Goal: Find specific page/section: Find specific page/section

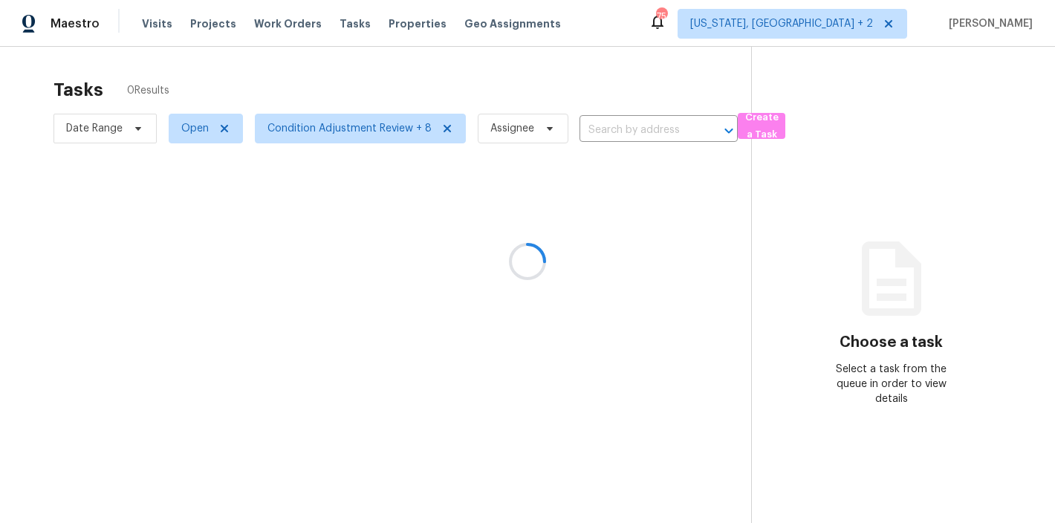
click at [409, 82] on div at bounding box center [527, 261] width 1055 height 523
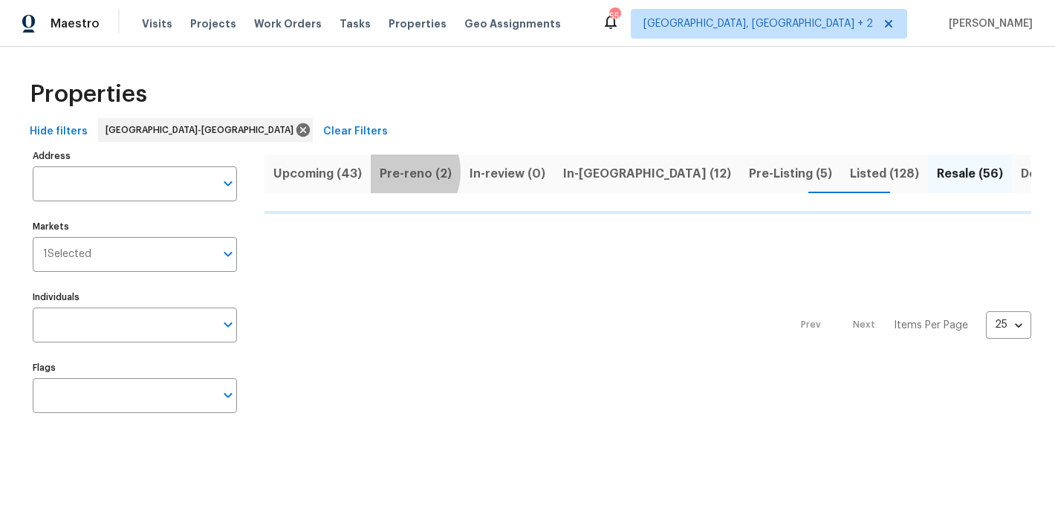
click at [395, 172] on span "Pre-reno (2)" at bounding box center [416, 173] width 72 height 21
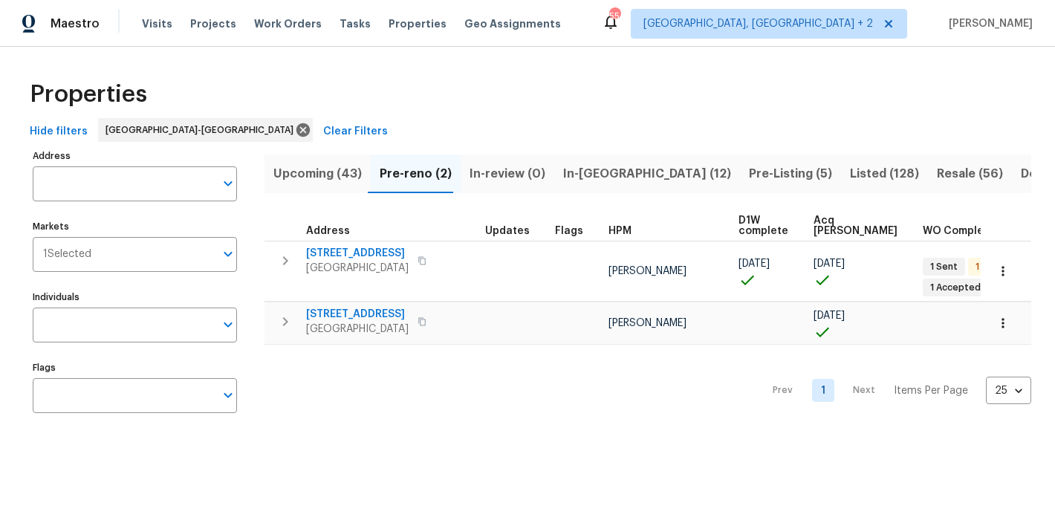
click at [303, 179] on span "Upcoming (43)" at bounding box center [317, 173] width 88 height 21
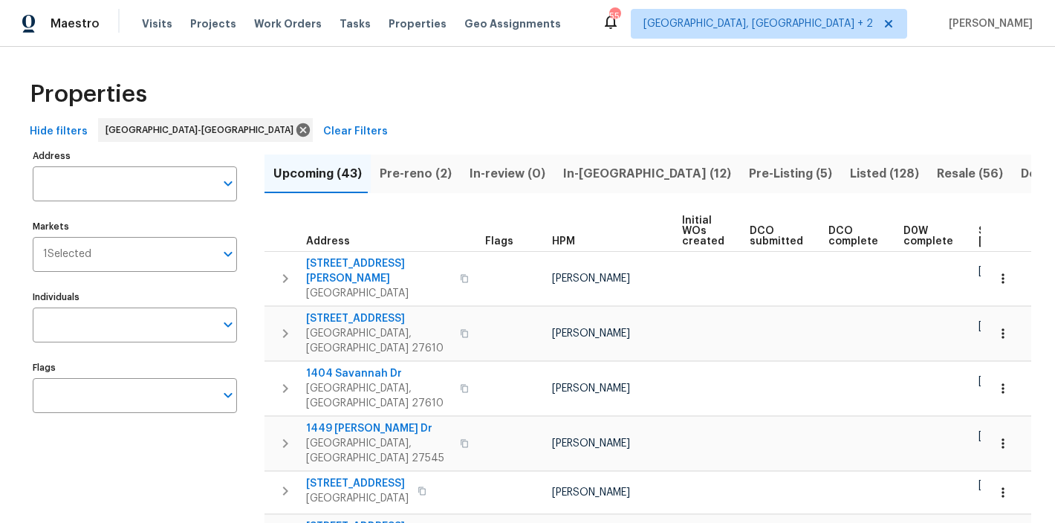
scroll to position [0, 204]
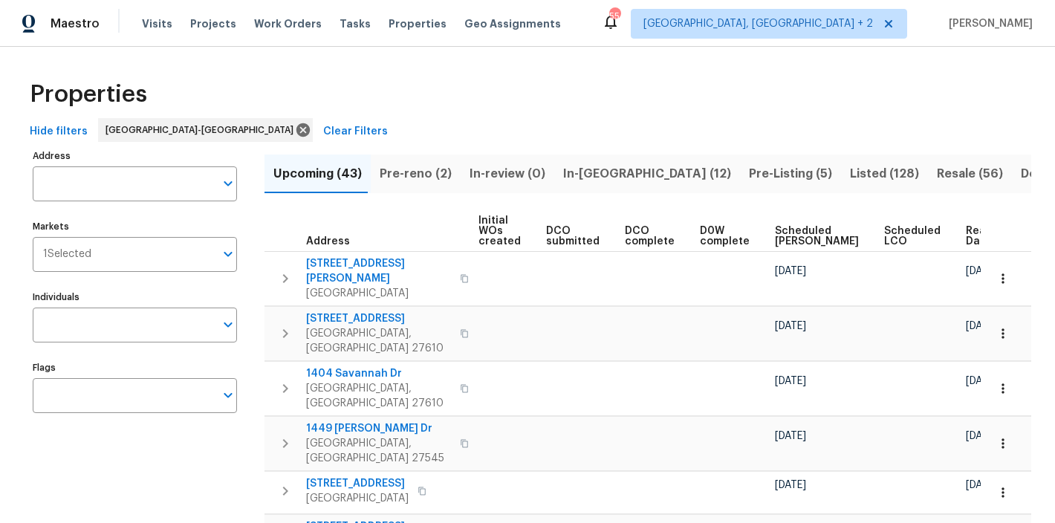
click at [966, 238] on span "Ready Date" at bounding box center [982, 236] width 33 height 21
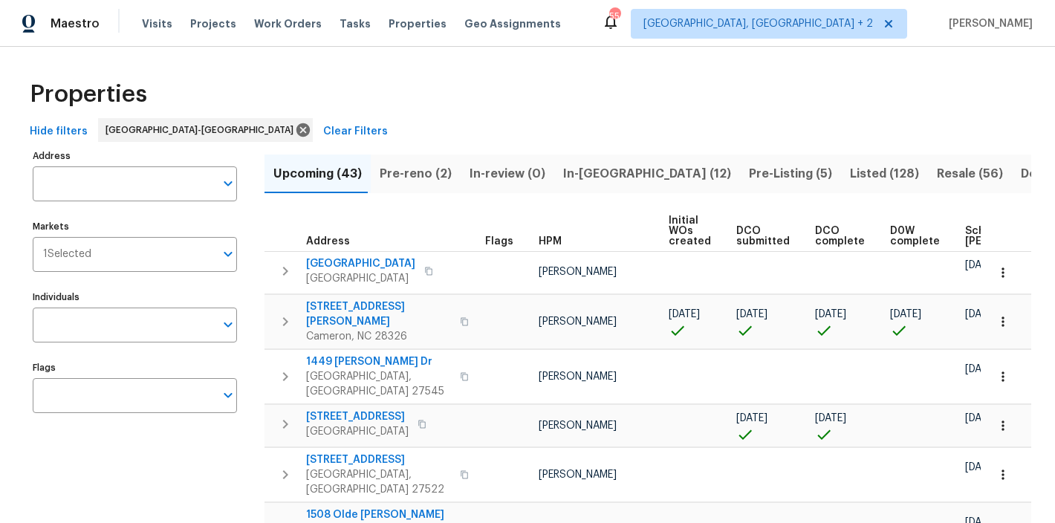
scroll to position [0, 206]
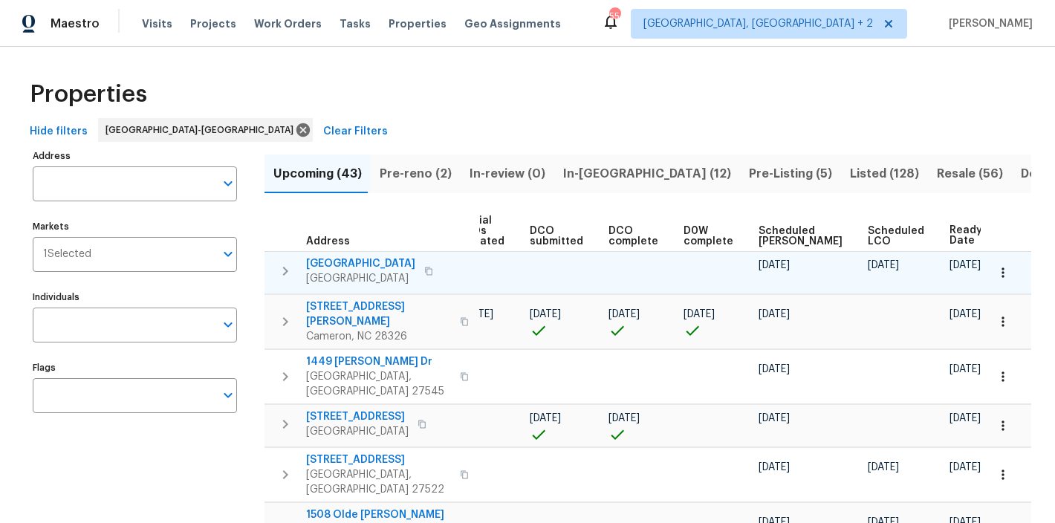
click at [277, 273] on icon "button" at bounding box center [285, 271] width 18 height 18
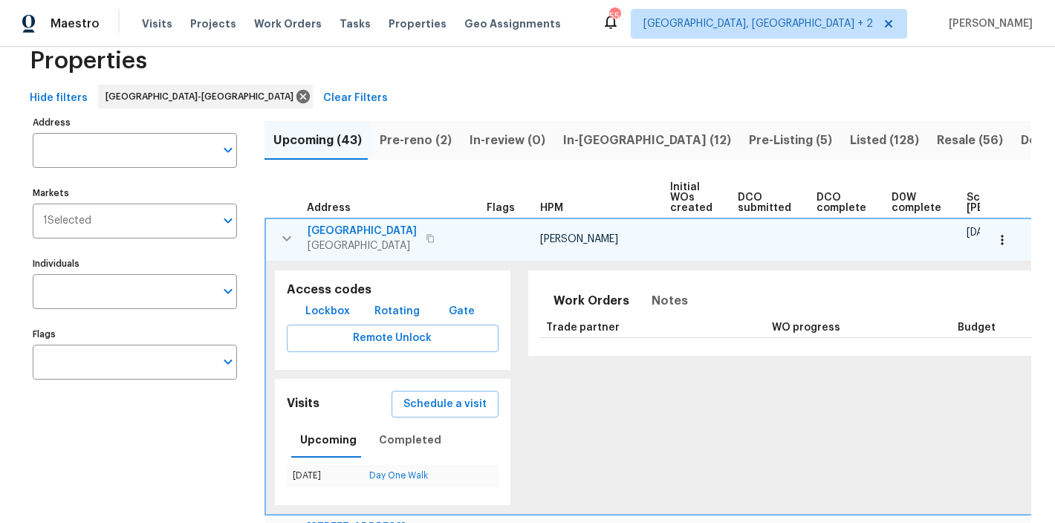
scroll to position [152, 0]
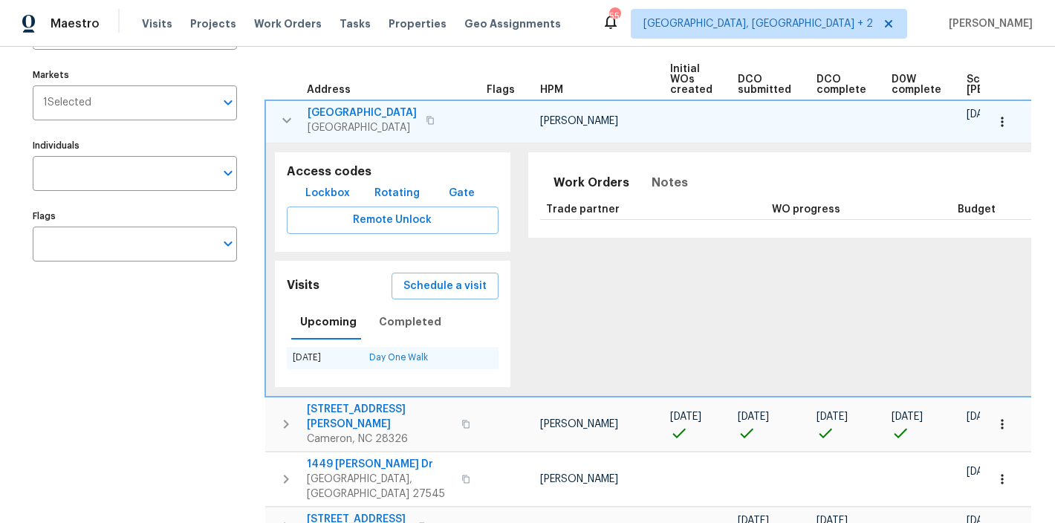
click at [305, 357] on td "[DATE]" at bounding box center [325, 358] width 76 height 22
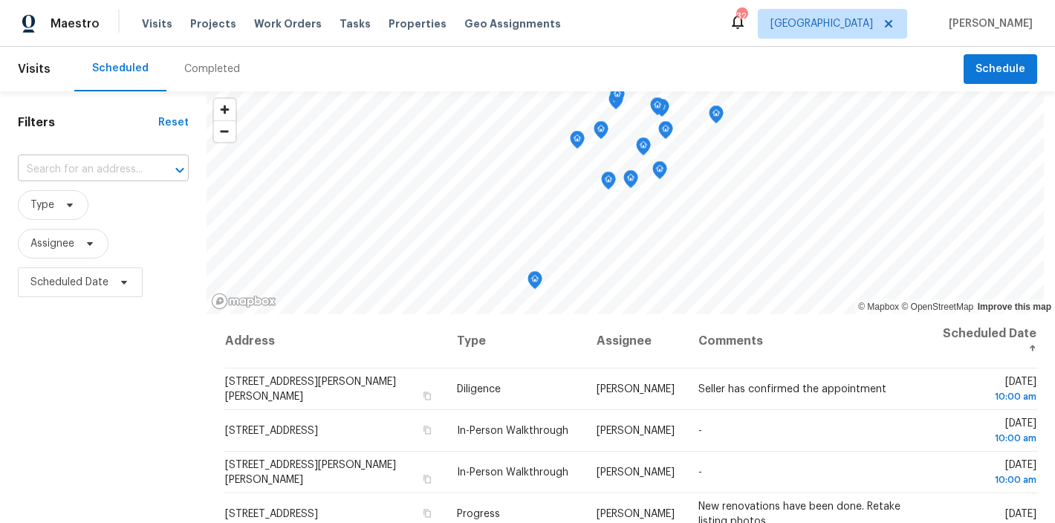
click at [79, 166] on input "text" at bounding box center [82, 169] width 129 height 23
type input "9800 trey"
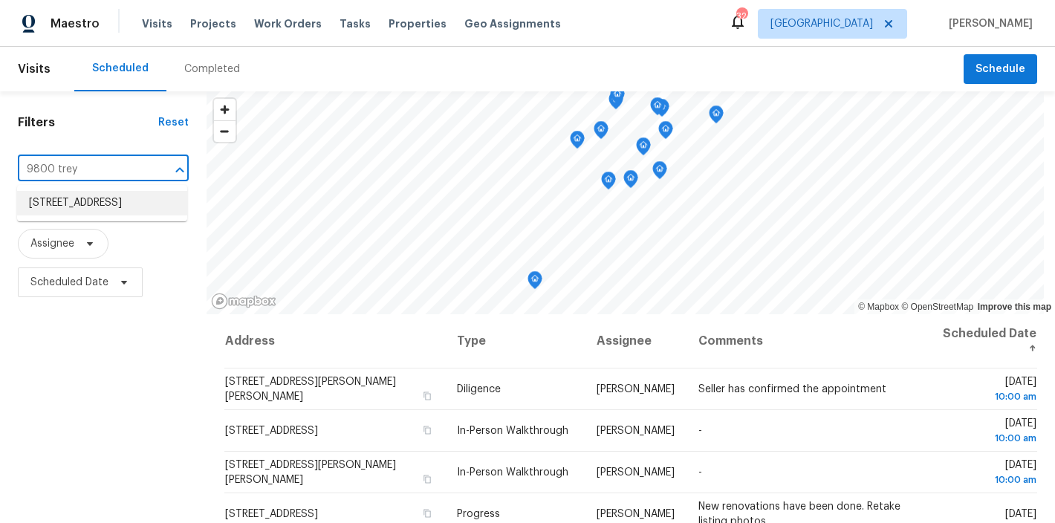
click at [91, 212] on li "[STREET_ADDRESS]" at bounding box center [102, 203] width 170 height 25
